Goal: Information Seeking & Learning: Check status

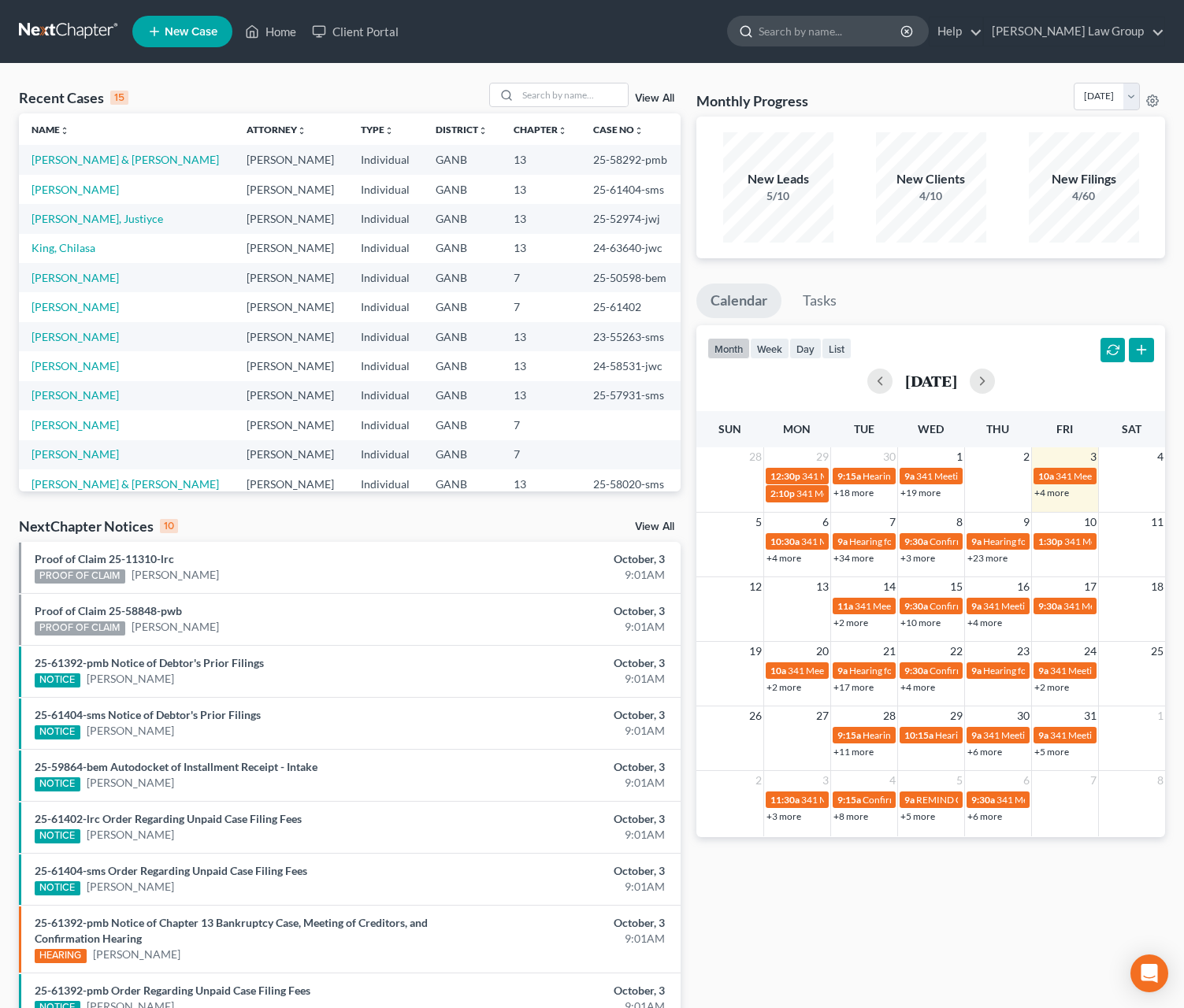
click at [867, 31] on input "search" at bounding box center [831, 31] width 144 height 29
type input "[PERSON_NAME]"
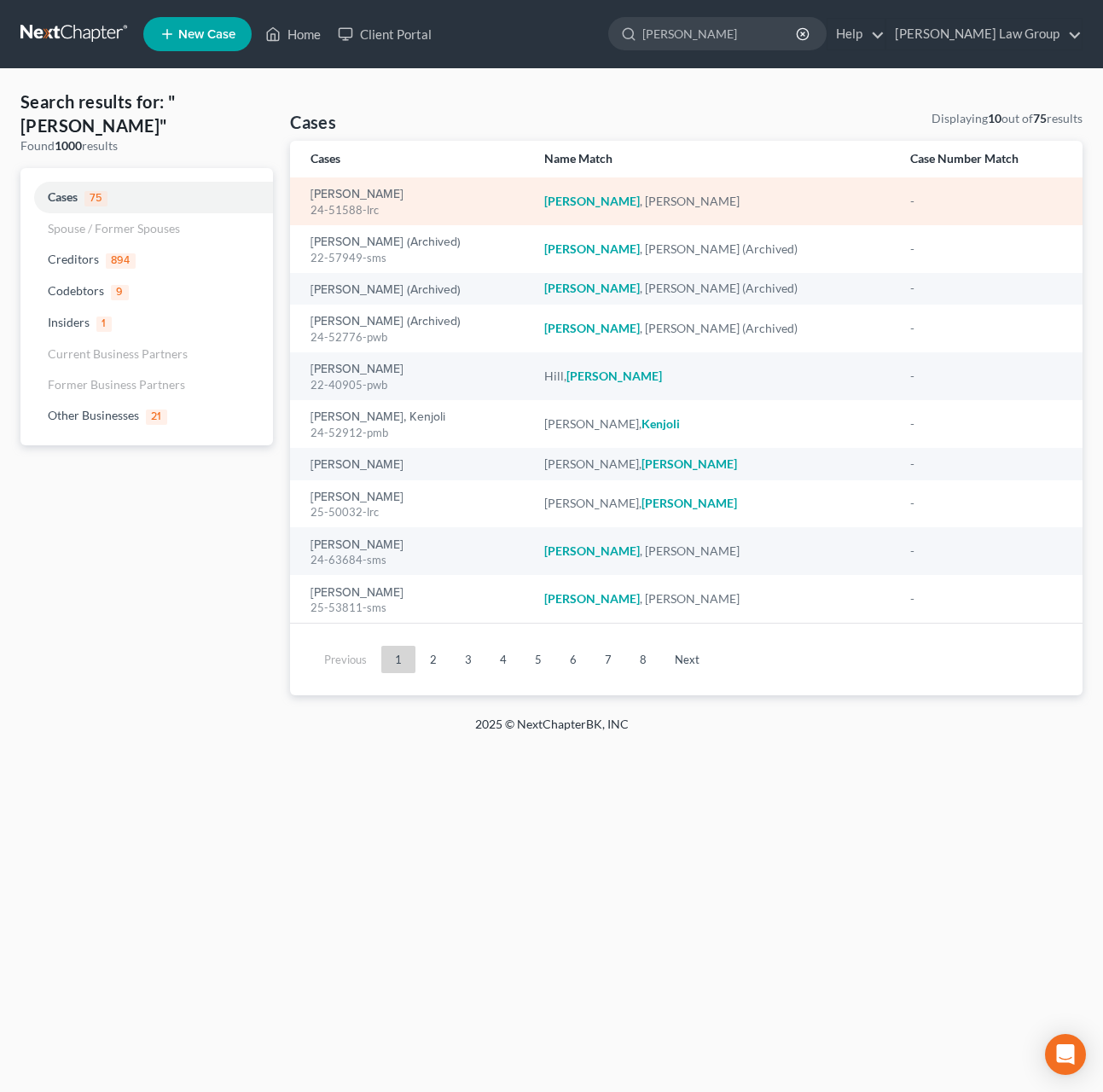
click at [353, 209] on div "24-51588-lrc" at bounding box center [413, 211] width 206 height 16
click at [356, 189] on link "[PERSON_NAME]" at bounding box center [357, 195] width 93 height 12
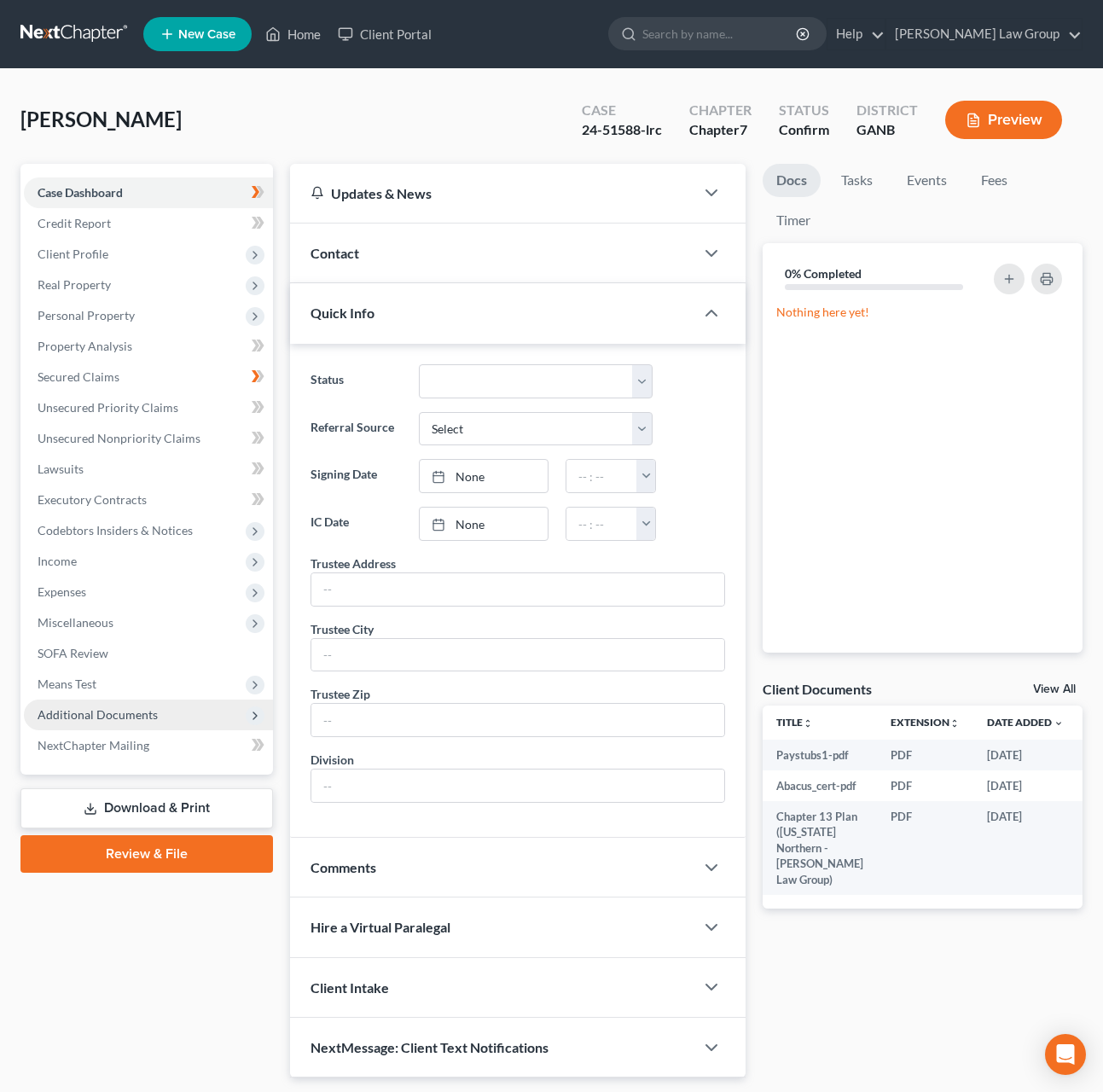
click at [142, 719] on span "Additional Documents" at bounding box center [97, 714] width 120 height 15
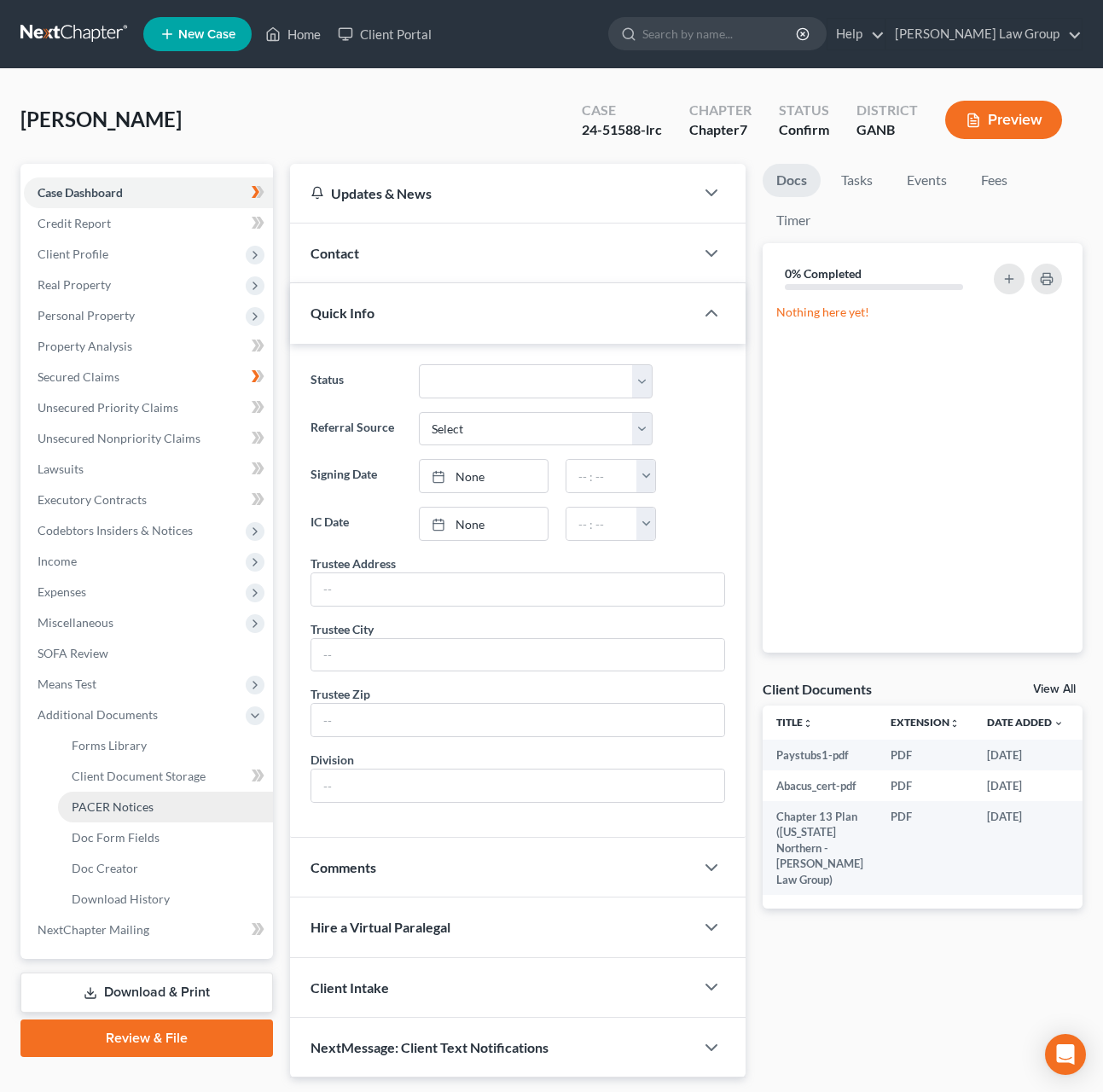
click at [155, 802] on link "PACER Notices" at bounding box center [165, 807] width 215 height 31
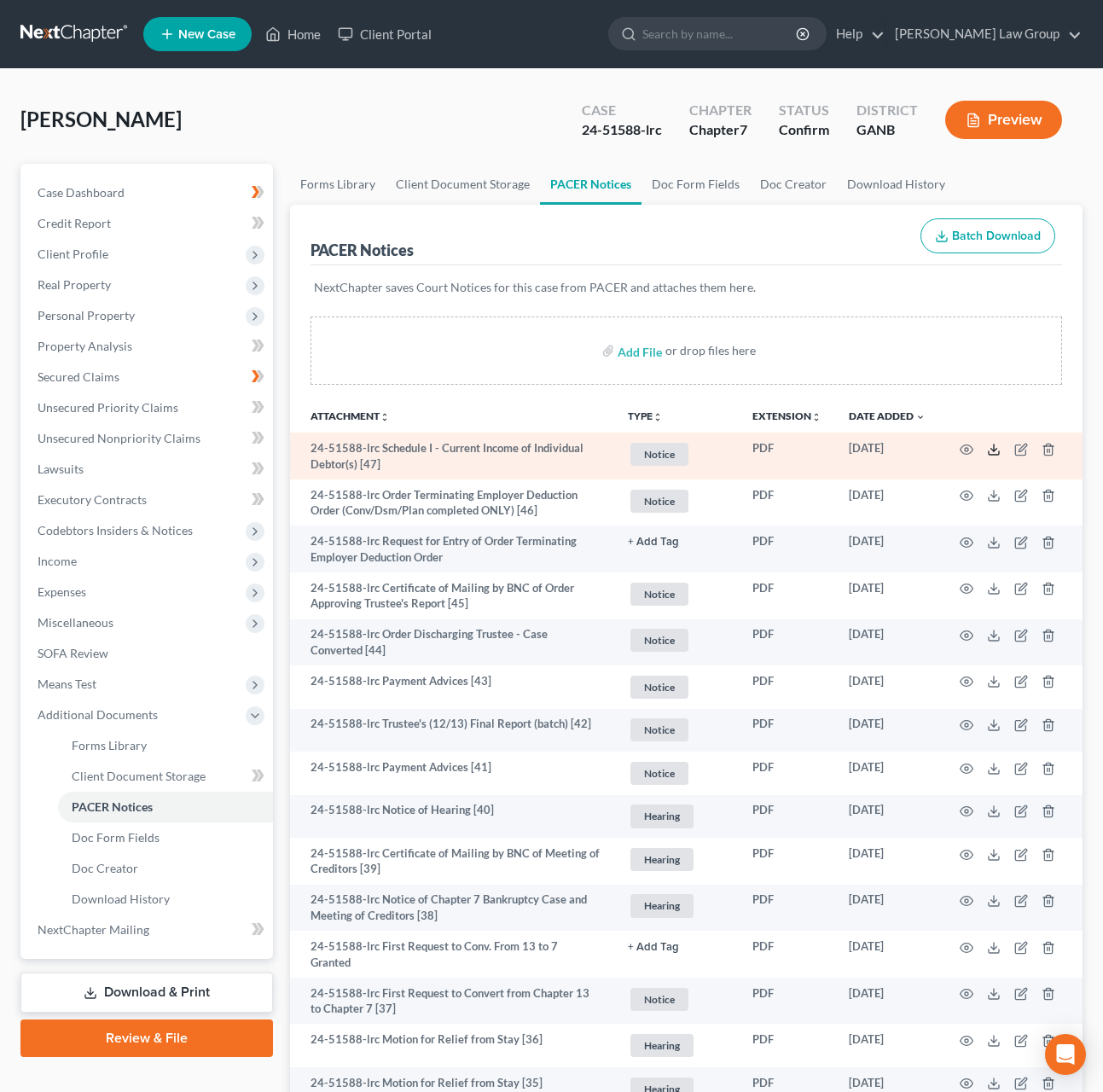
click at [988, 455] on icon at bounding box center [994, 450] width 14 height 14
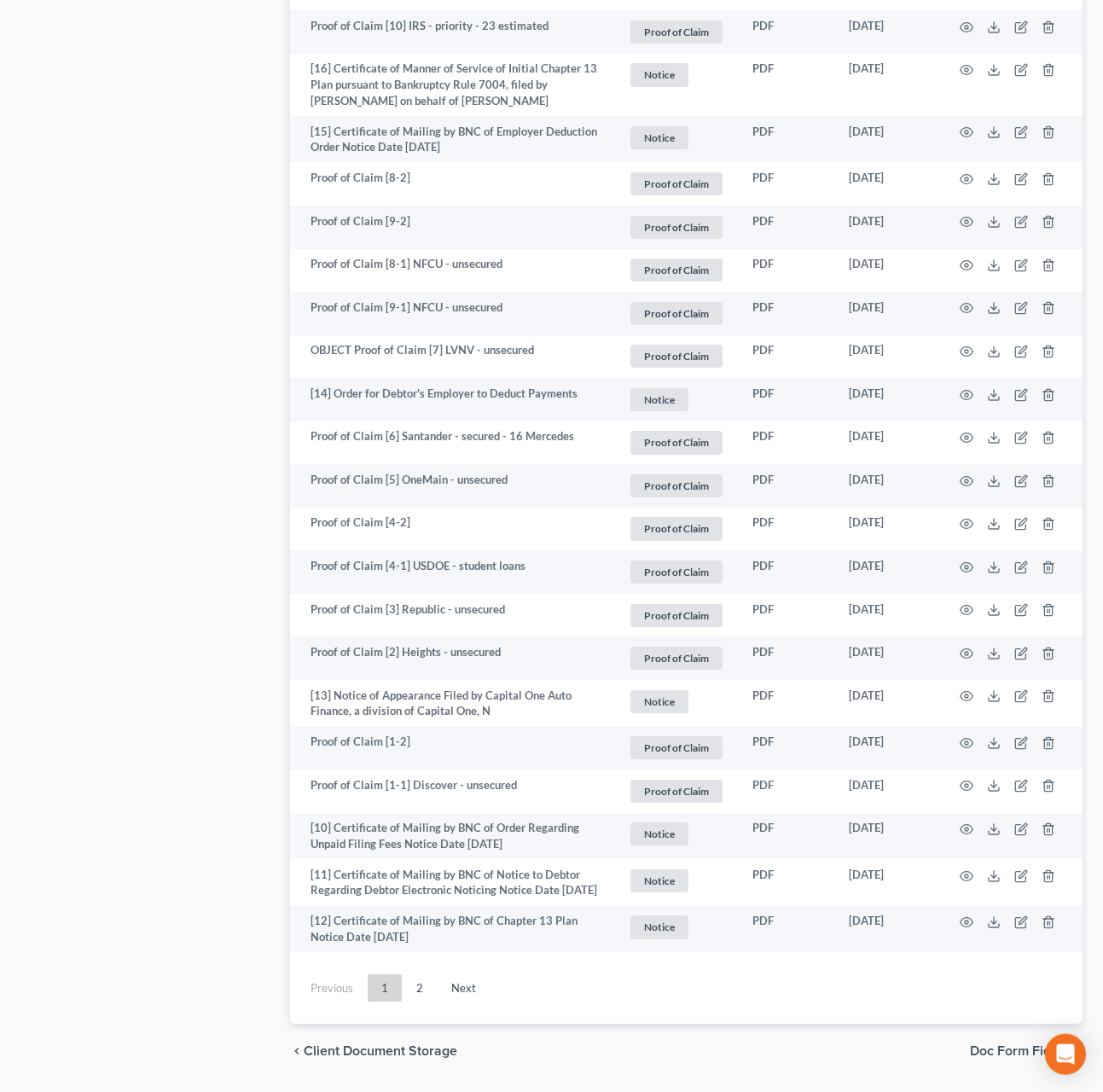
scroll to position [2858, 0]
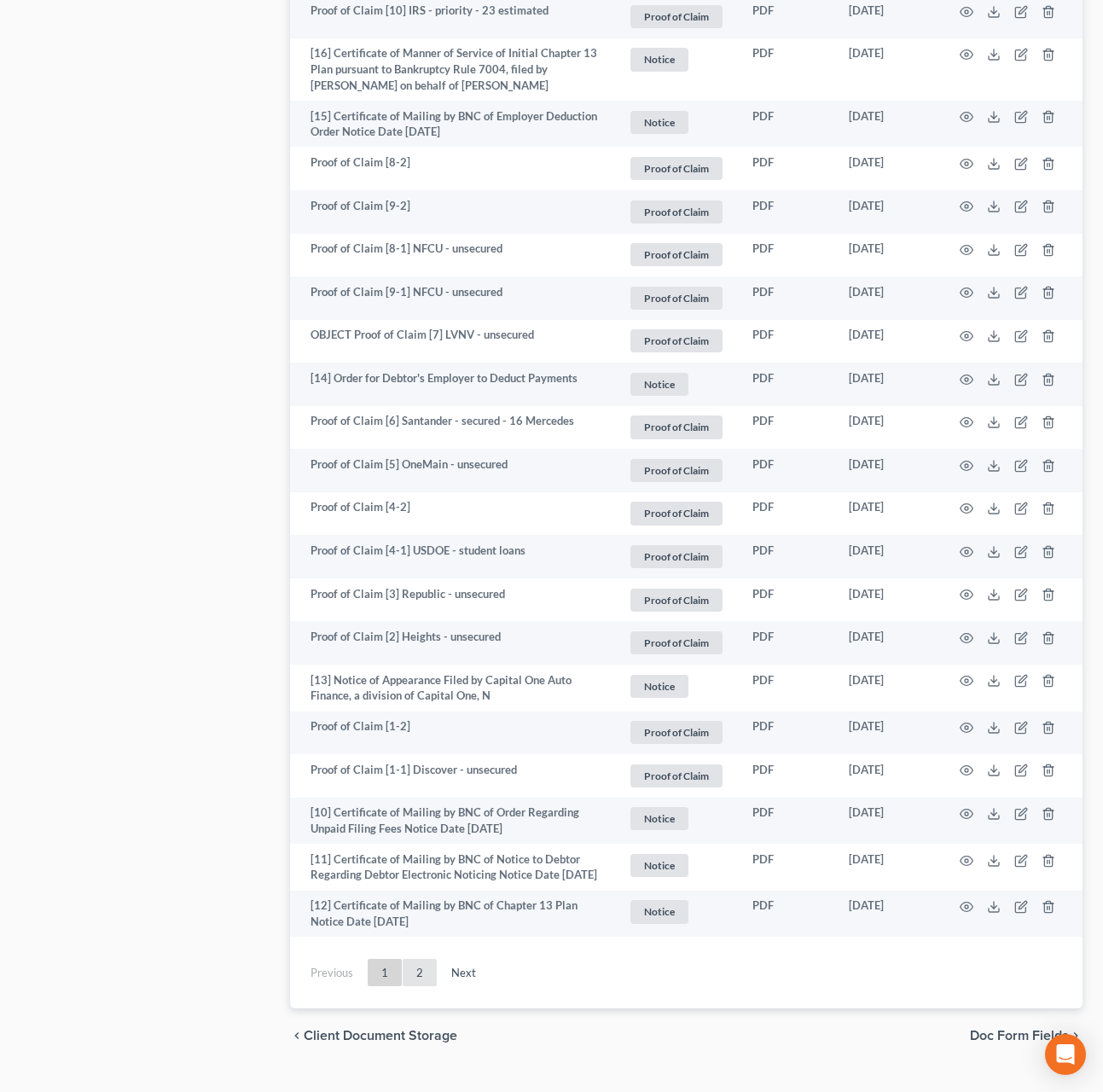
click at [429, 978] on link "2" at bounding box center [419, 972] width 34 height 27
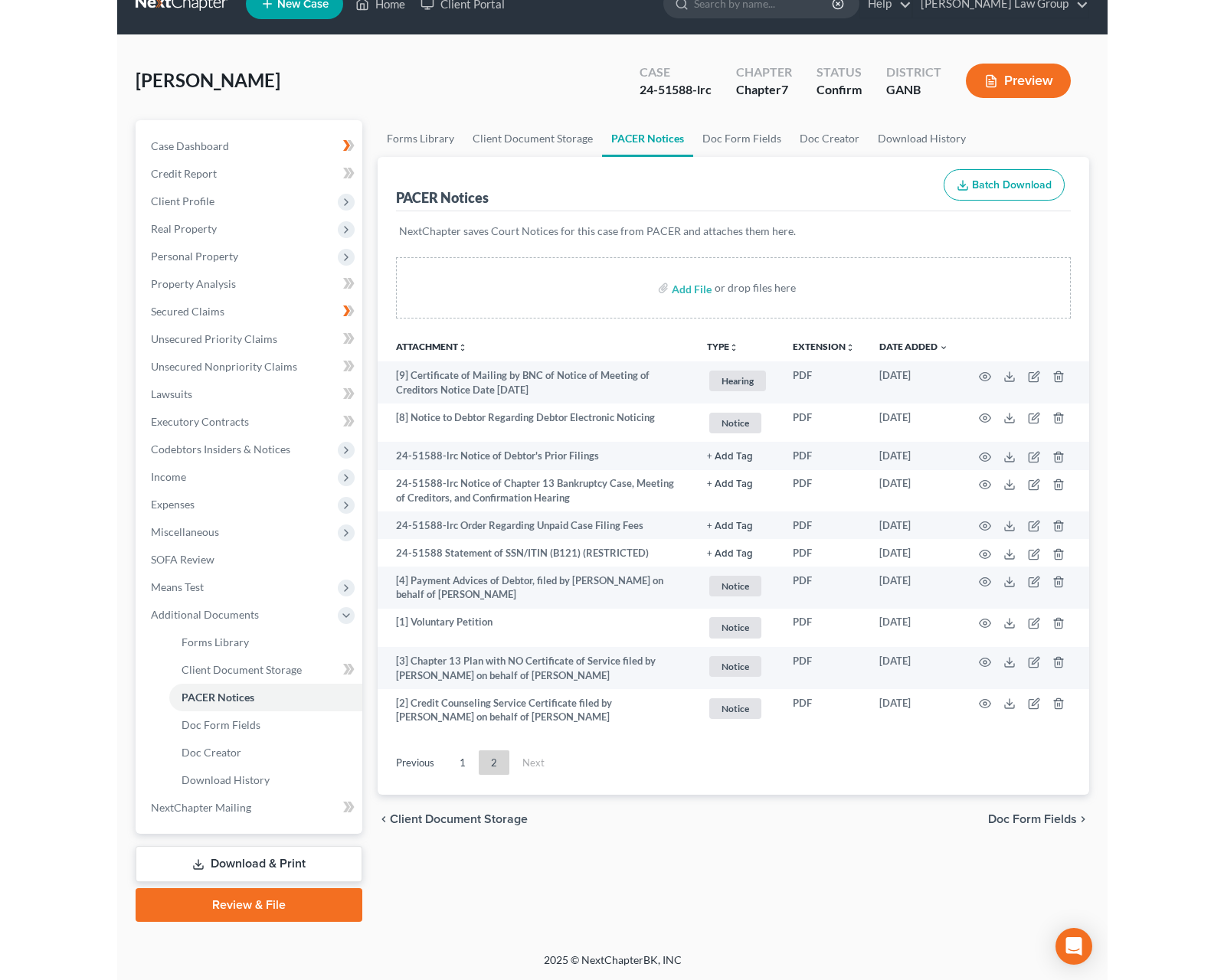
scroll to position [26, 0]
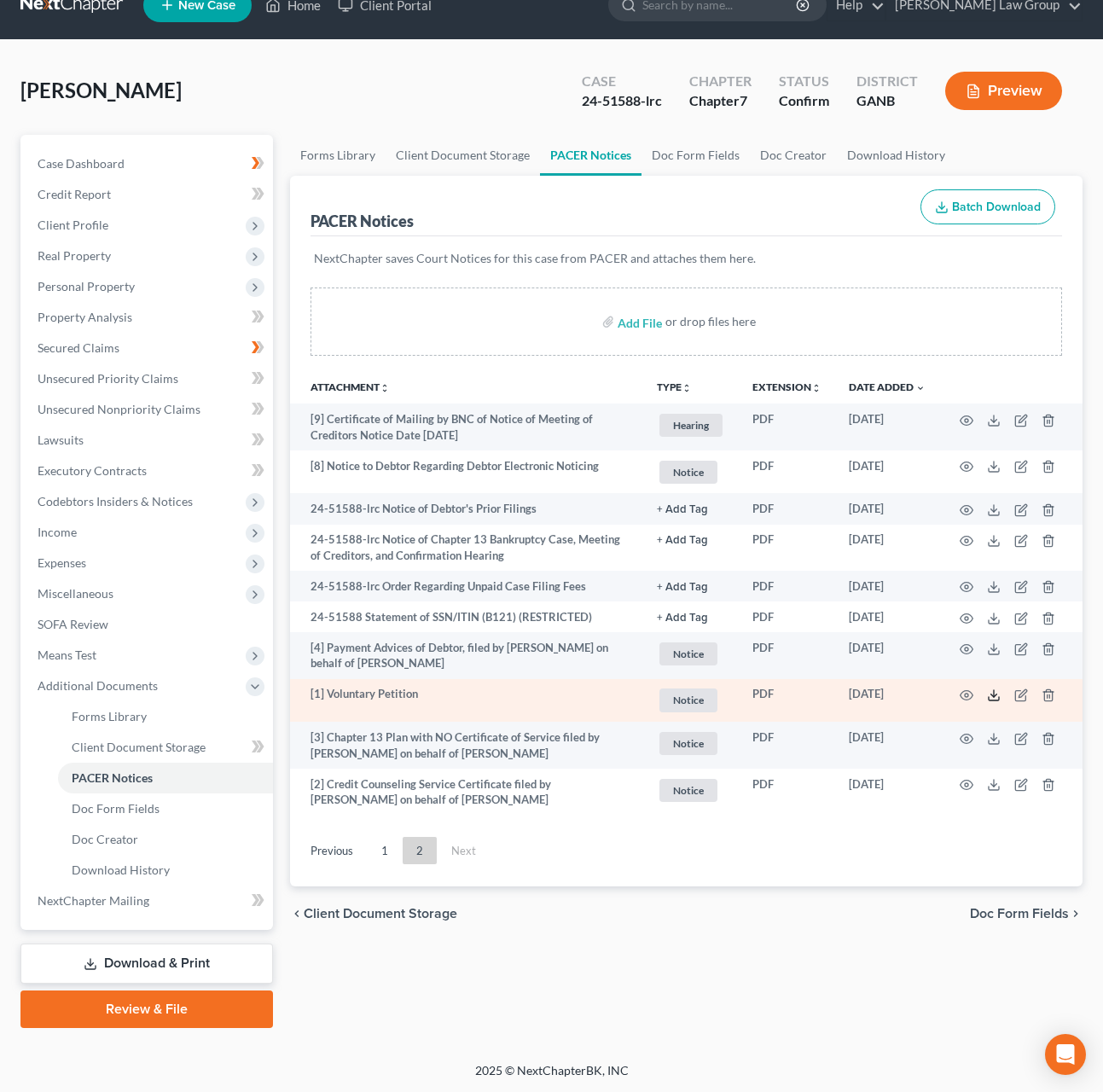
click at [995, 702] on icon at bounding box center [994, 696] width 14 height 14
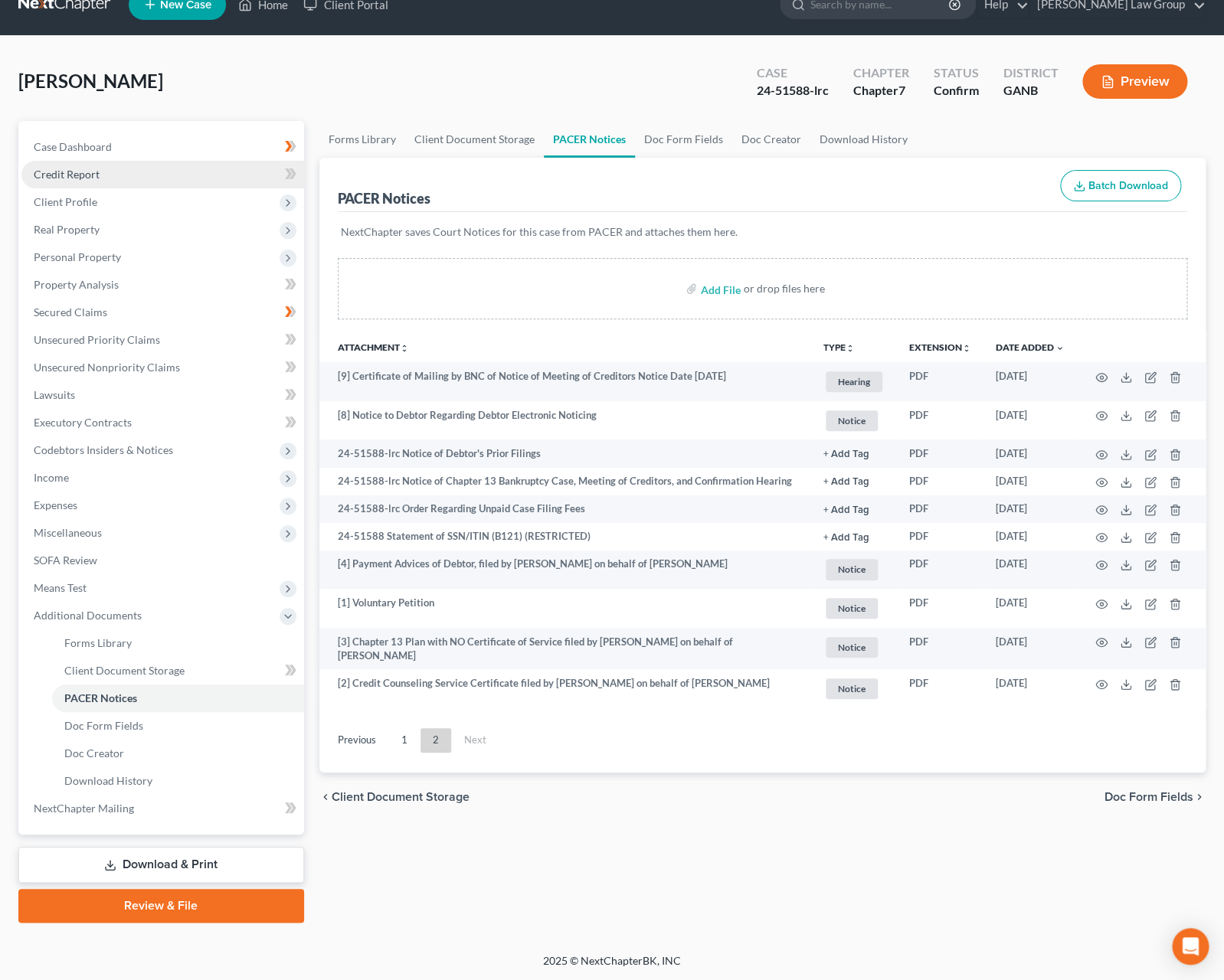
click at [112, 179] on link "Credit Report" at bounding box center [162, 174] width 283 height 28
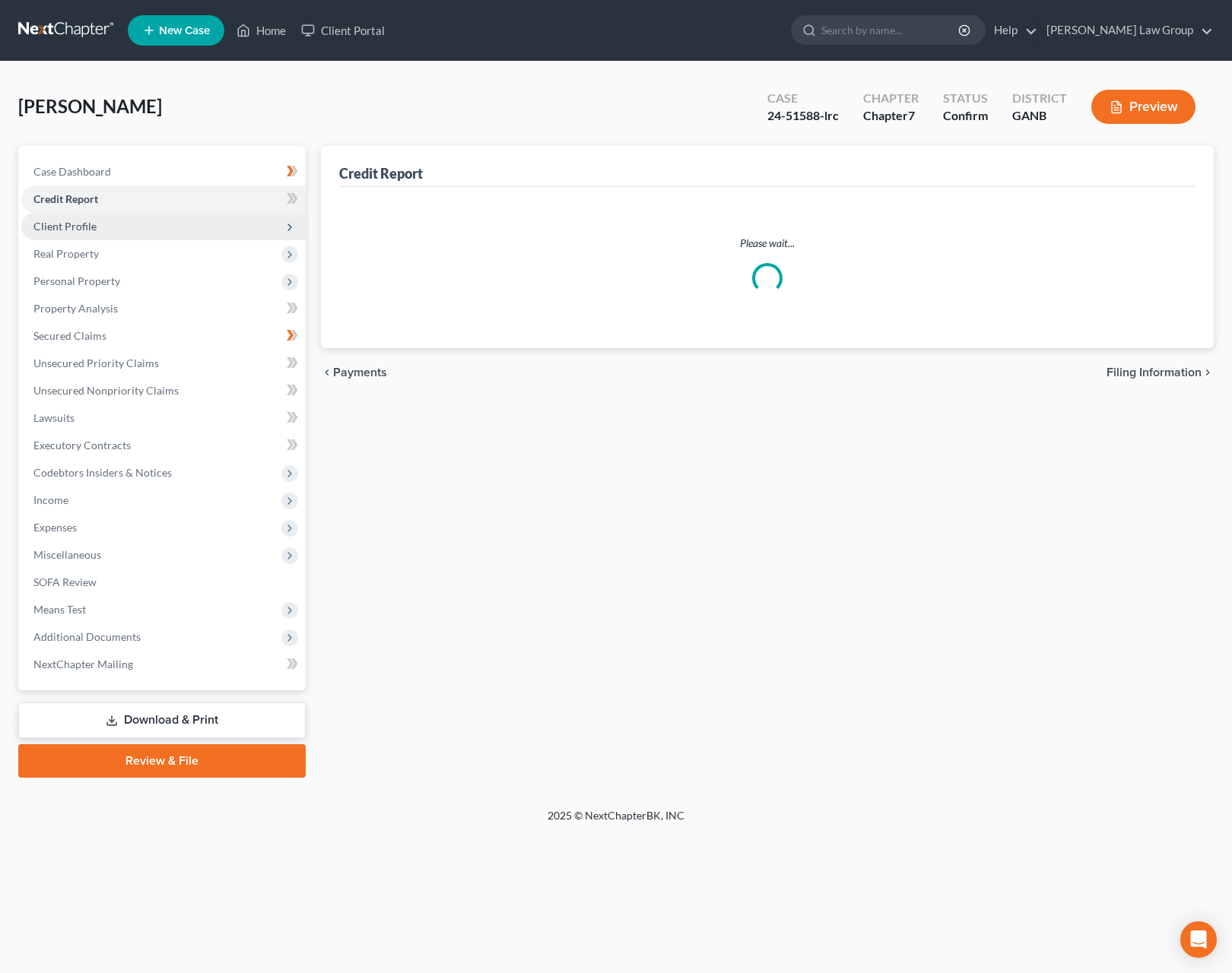
click at [114, 210] on link "Credit Report" at bounding box center [163, 199] width 285 height 27
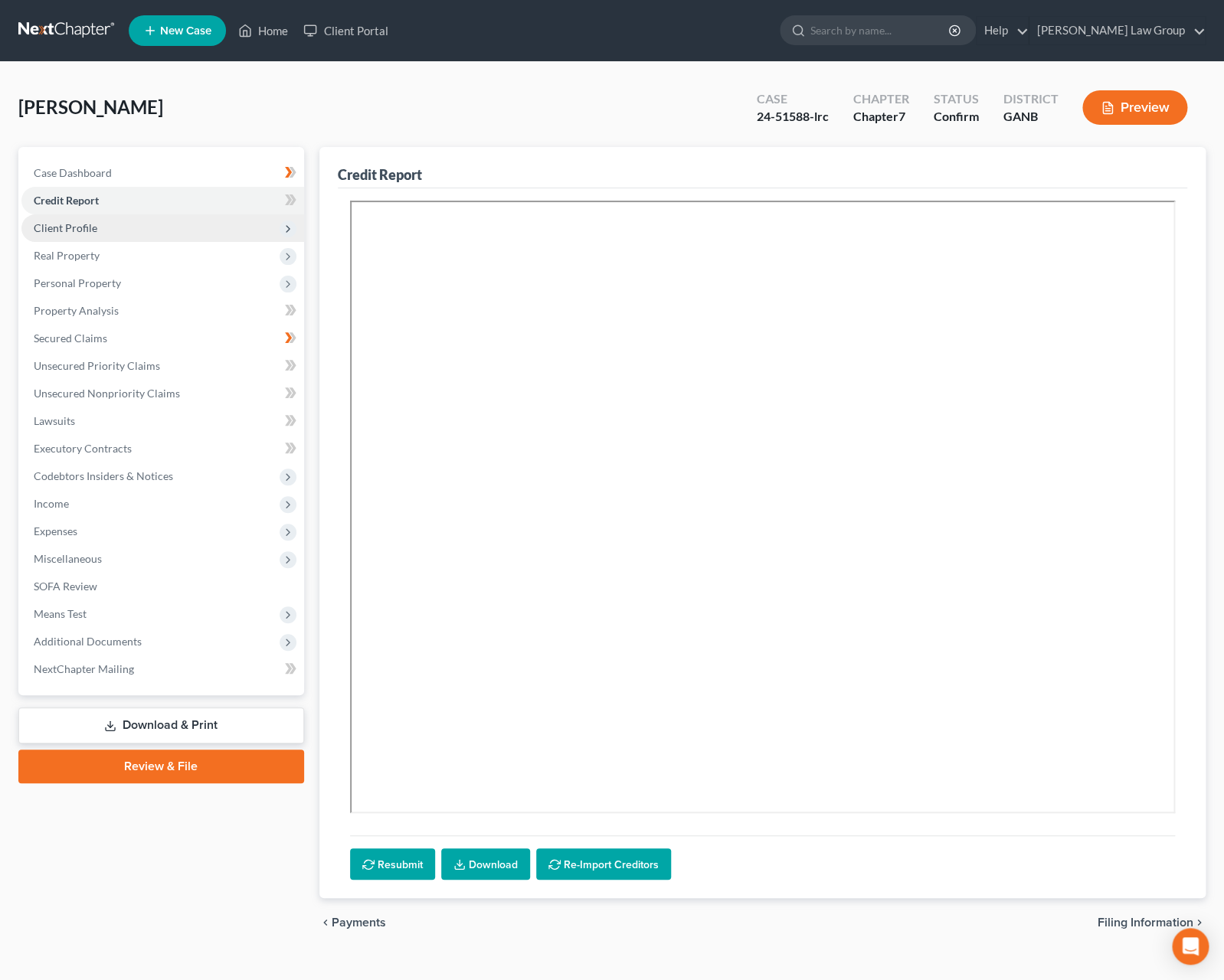
click at [116, 230] on span "Client Profile" at bounding box center [162, 227] width 283 height 28
